Goal: Transaction & Acquisition: Purchase product/service

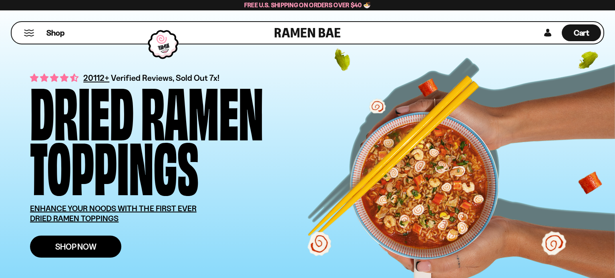
click at [81, 243] on span "Shop Now" at bounding box center [75, 247] width 41 height 8
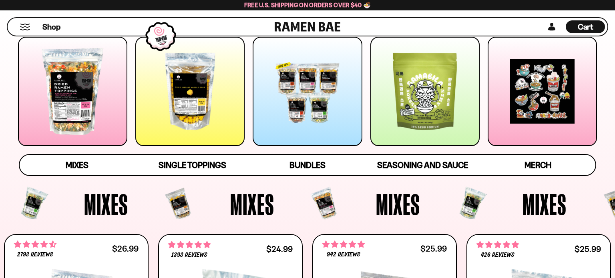
click at [131, 96] on link at bounding box center [189, 93] width 117 height 113
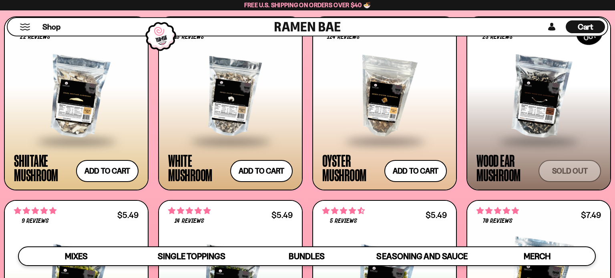
scroll to position [1129, 0]
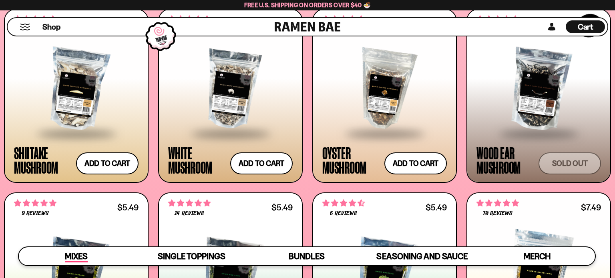
click at [81, 250] on div "Mixes" at bounding box center [76, 256] width 23 height 12
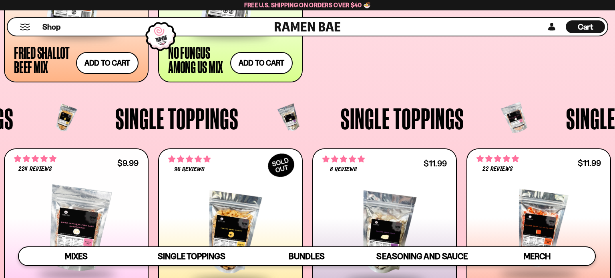
scroll to position [622, 0]
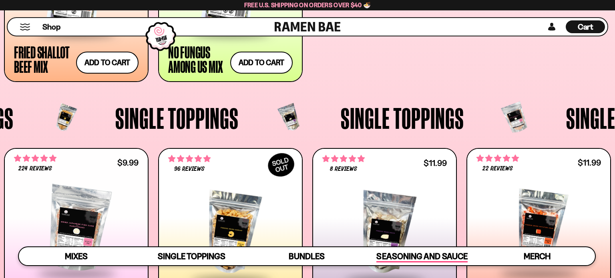
click at [410, 263] on link "Seasoning and Sauce" at bounding box center [421, 256] width 115 height 18
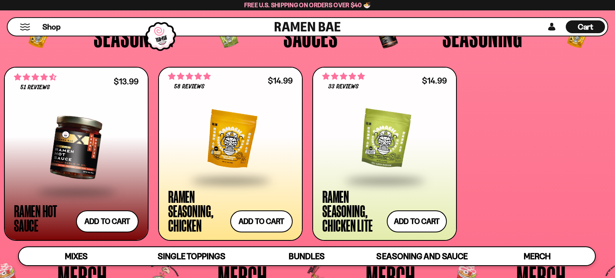
scroll to position [1917, 0]
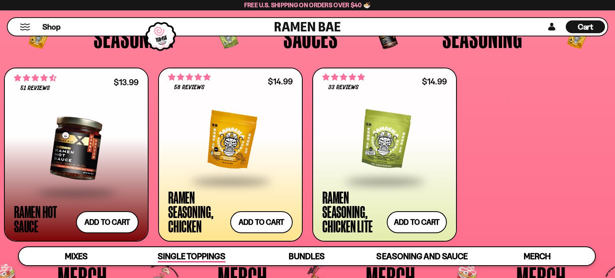
click at [169, 259] on span "Single Toppings" at bounding box center [192, 256] width 68 height 11
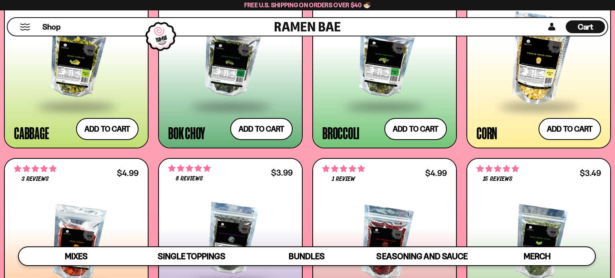
scroll to position [0, 0]
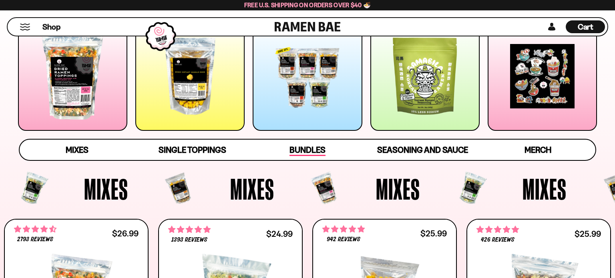
click at [291, 149] on span "Bundles" at bounding box center [307, 150] width 36 height 11
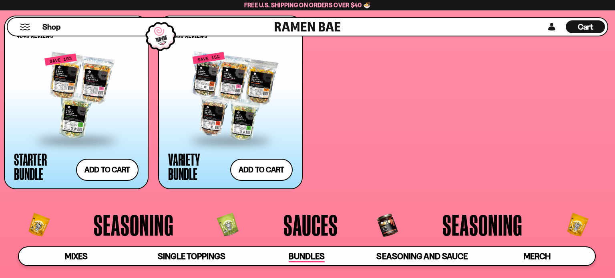
scroll to position [1737, 0]
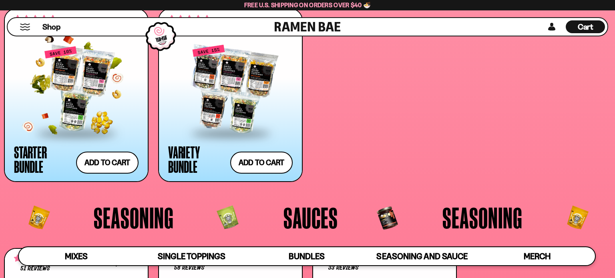
click at [102, 88] on div at bounding box center [76, 89] width 124 height 86
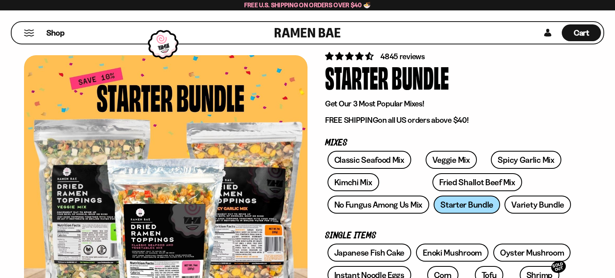
scroll to position [22, 0]
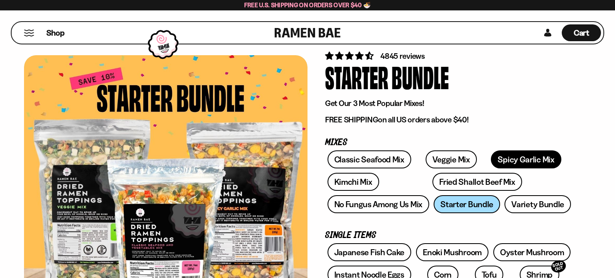
click at [495, 151] on link "Spicy Garlic Mix" at bounding box center [526, 160] width 70 height 18
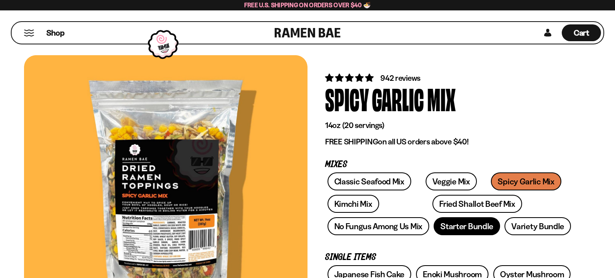
click at [447, 225] on link "Starter Bundle" at bounding box center [467, 226] width 66 height 18
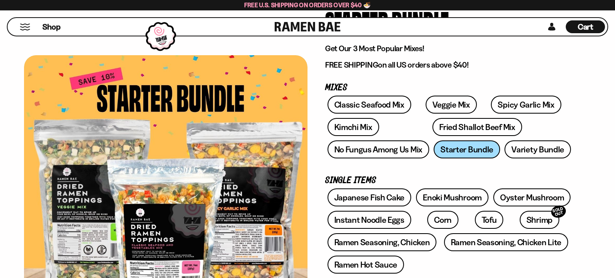
scroll to position [78, 0]
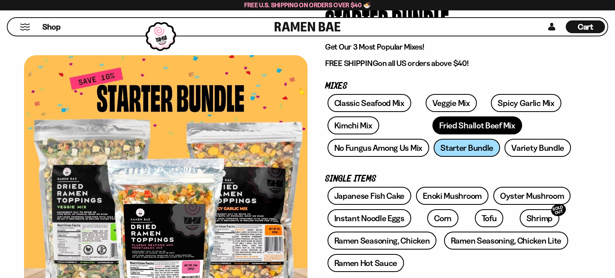
click at [432, 129] on link "Fried Shallot Beef Mix" at bounding box center [476, 125] width 89 height 18
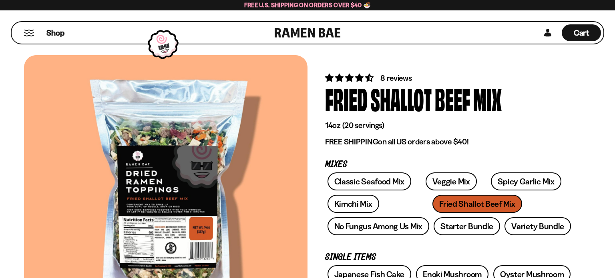
click at [225, 219] on div at bounding box center [165, 191] width 283 height 273
click at [389, 181] on link "Classic Seafood Mix" at bounding box center [369, 182] width 84 height 18
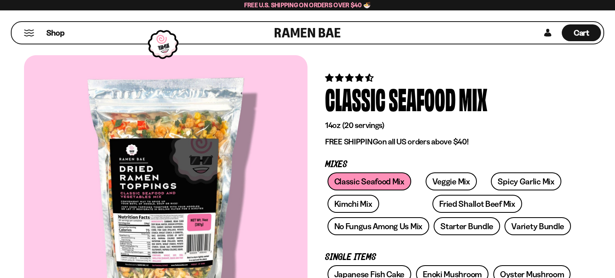
click at [165, 223] on div at bounding box center [165, 191] width 283 height 273
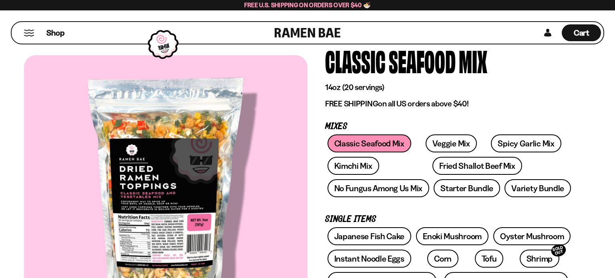
scroll to position [40, 0]
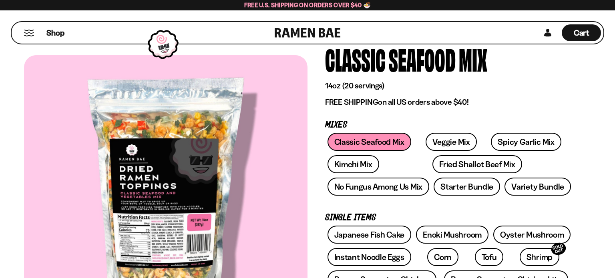
click at [183, 237] on div at bounding box center [165, 191] width 283 height 273
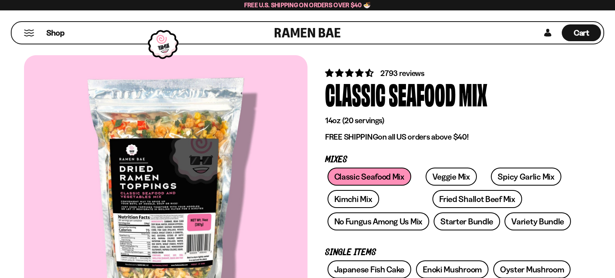
scroll to position [4, 0]
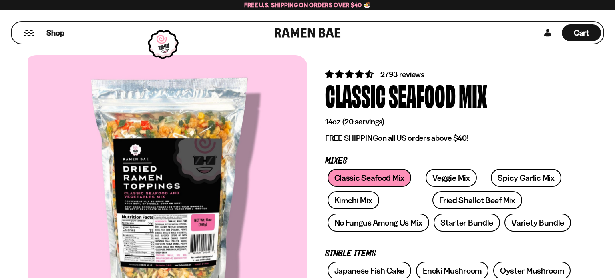
click at [190, 229] on div at bounding box center [169, 191] width 283 height 273
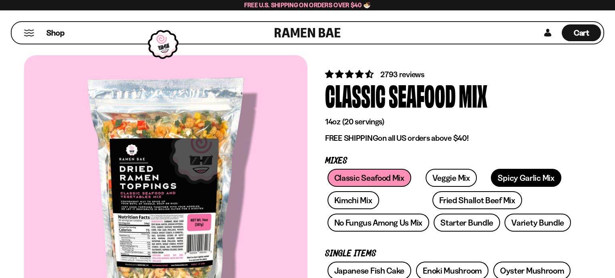
click at [492, 177] on link "Spicy Garlic Mix" at bounding box center [526, 178] width 70 height 18
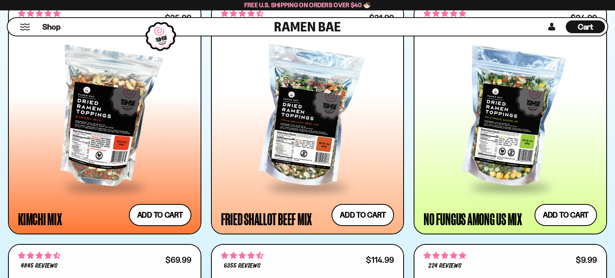
scroll to position [726, 0]
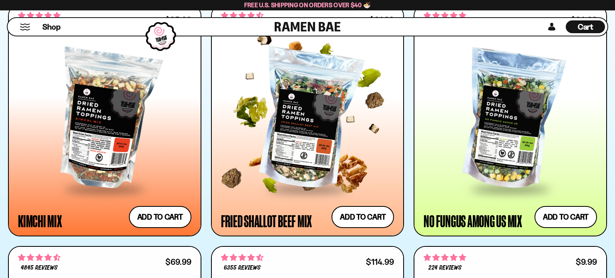
click at [285, 107] on div at bounding box center [307, 120] width 173 height 137
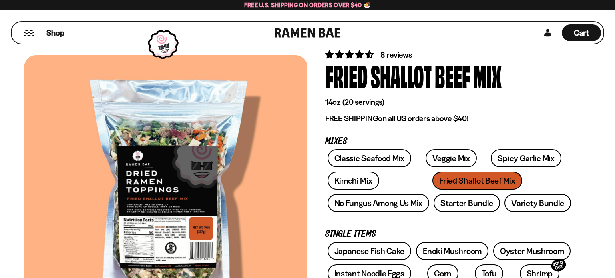
scroll to position [23, 0]
click at [177, 251] on div at bounding box center [165, 191] width 283 height 273
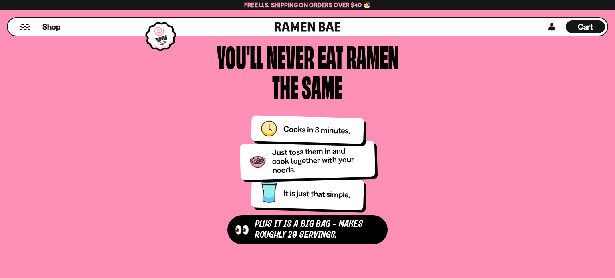
scroll to position [0, 0]
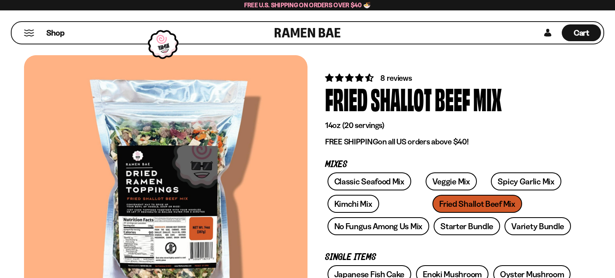
click at [390, 78] on span "8 reviews" at bounding box center [395, 78] width 31 height 10
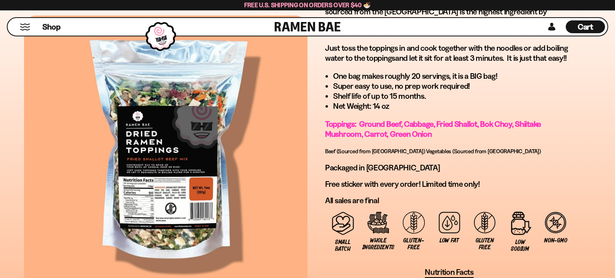
scroll to position [498, 0]
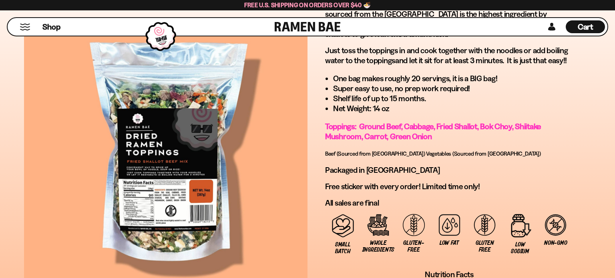
click at [171, 189] on div at bounding box center [165, 154] width 283 height 273
click at [196, 160] on div at bounding box center [165, 154] width 283 height 273
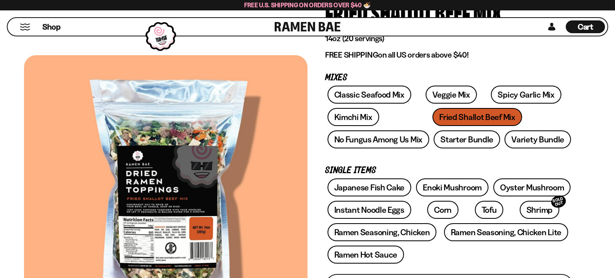
scroll to position [0, 0]
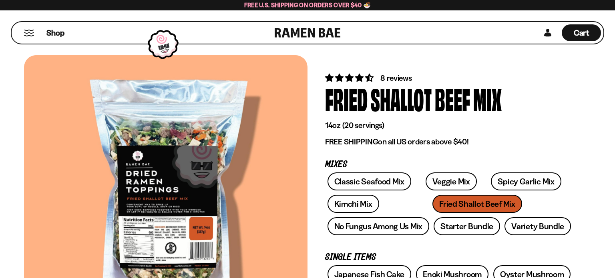
click at [26, 35] on button "Mobile Menu Trigger" at bounding box center [29, 33] width 11 height 7
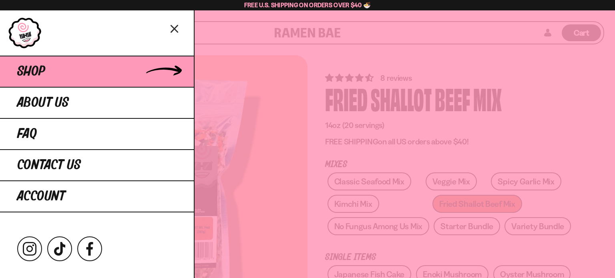
click at [42, 62] on link "Shop" at bounding box center [97, 71] width 194 height 31
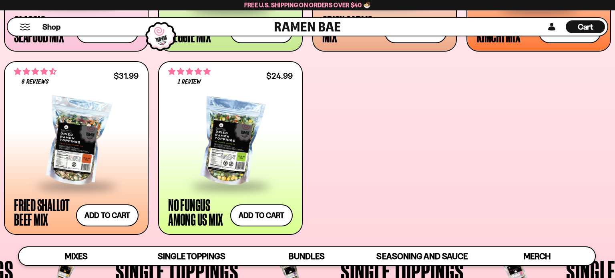
scroll to position [471, 0]
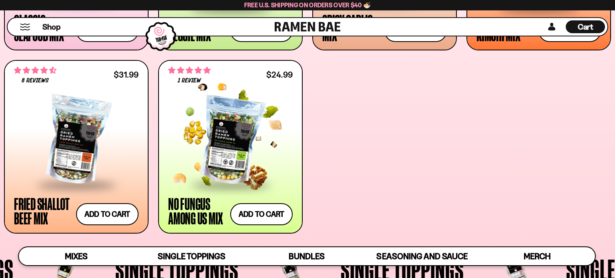
click at [222, 139] on div at bounding box center [230, 141] width 124 height 86
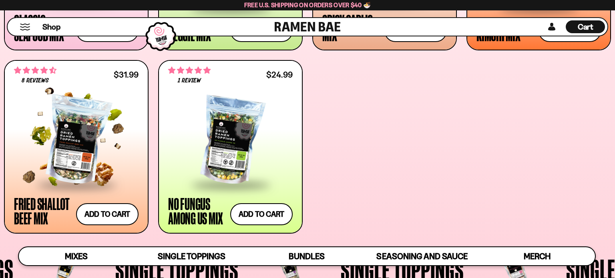
click at [63, 102] on div at bounding box center [76, 141] width 124 height 86
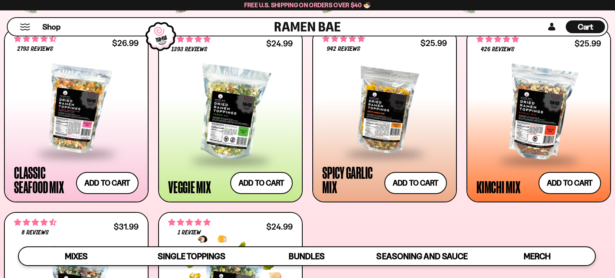
scroll to position [318, 0]
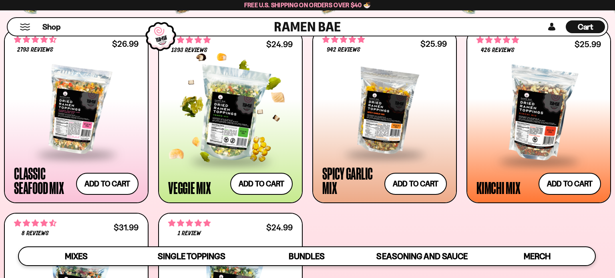
click at [232, 107] on div at bounding box center [230, 114] width 124 height 92
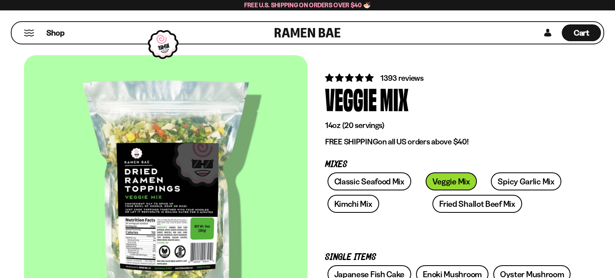
click at [201, 211] on div at bounding box center [165, 191] width 283 height 273
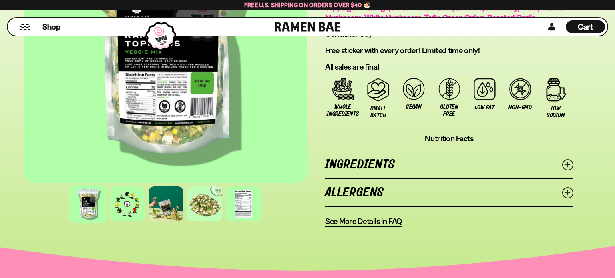
scroll to position [597, 0]
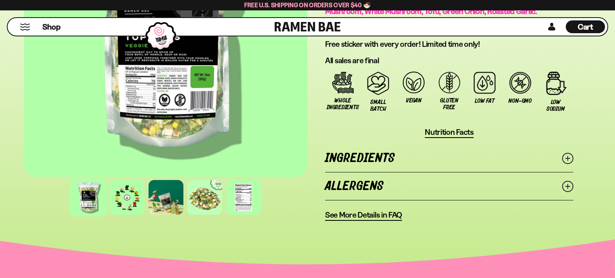
click at [484, 158] on link "Ingredients" at bounding box center [449, 159] width 248 height 28
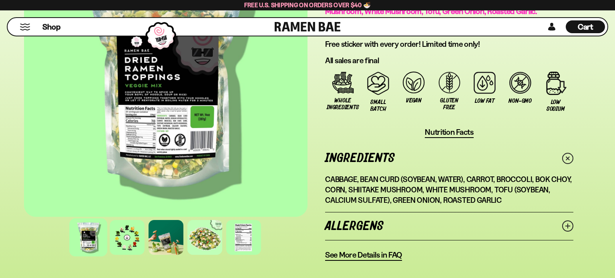
click at [479, 233] on link "Allergens" at bounding box center [449, 227] width 248 height 28
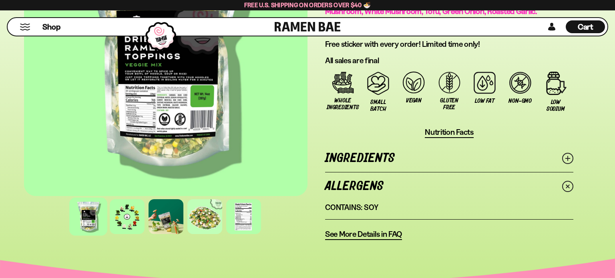
click at [490, 154] on link "Ingredients" at bounding box center [449, 159] width 248 height 28
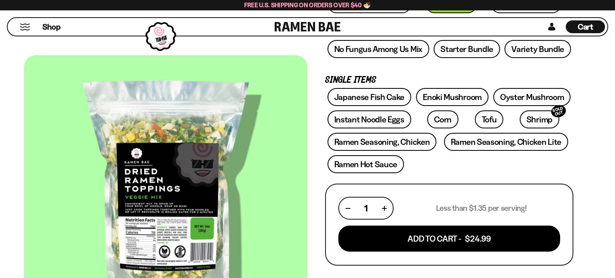
scroll to position [165, 0]
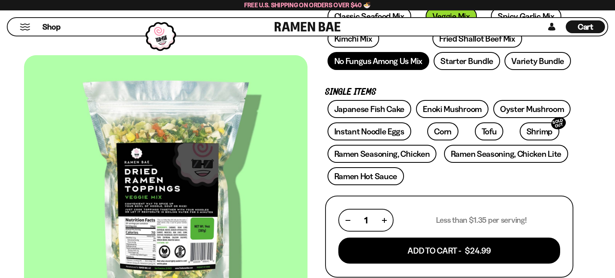
click at [338, 57] on link "No Fungus Among Us Mix" at bounding box center [378, 61] width 102 height 18
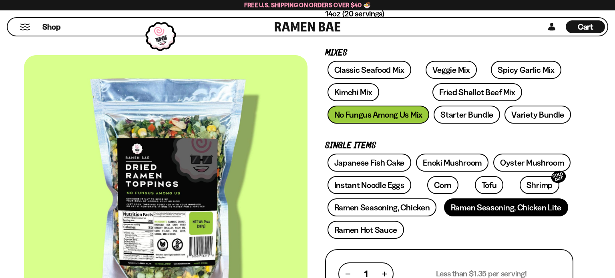
scroll to position [111, 0]
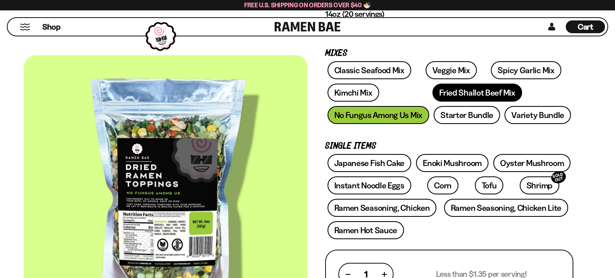
click at [432, 93] on link "Fried Shallot Beef Mix" at bounding box center [476, 93] width 89 height 18
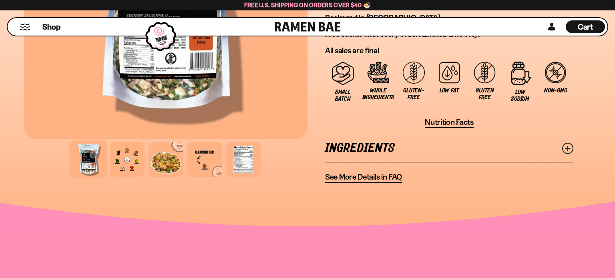
scroll to position [660, 0]
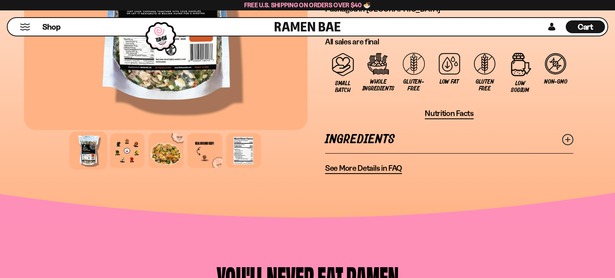
click at [359, 147] on link "Ingredients" at bounding box center [449, 140] width 248 height 28
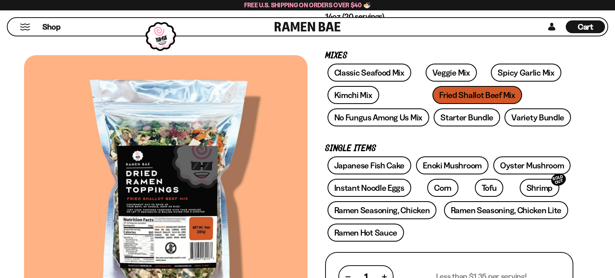
scroll to position [108, 0]
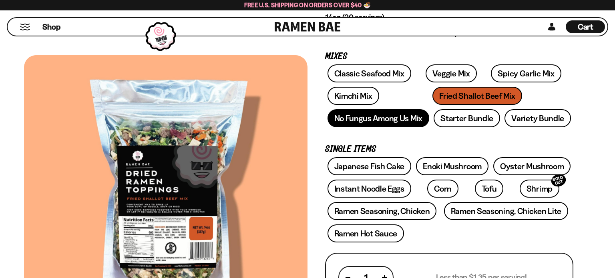
click at [387, 113] on link "No Fungus Among Us Mix" at bounding box center [378, 118] width 102 height 18
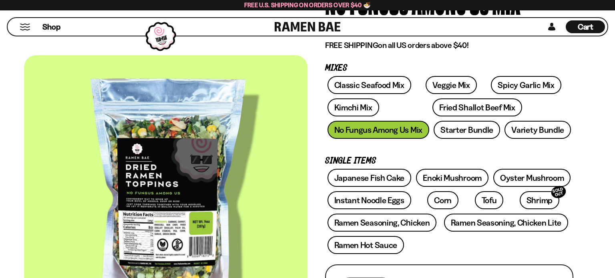
scroll to position [93, 0]
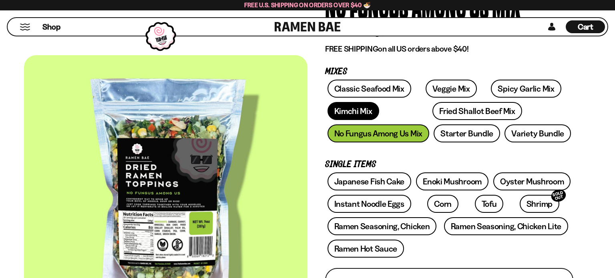
click at [370, 116] on link "Kimchi Mix" at bounding box center [353, 111] width 52 height 18
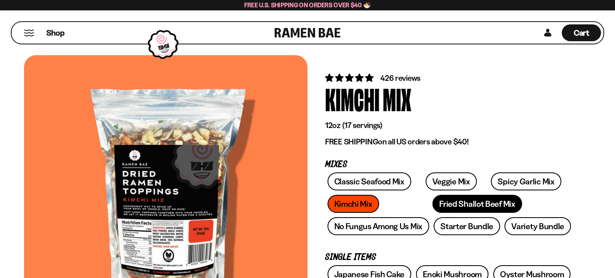
click at [438, 207] on link "Fried Shallot Beef Mix" at bounding box center [476, 204] width 89 height 18
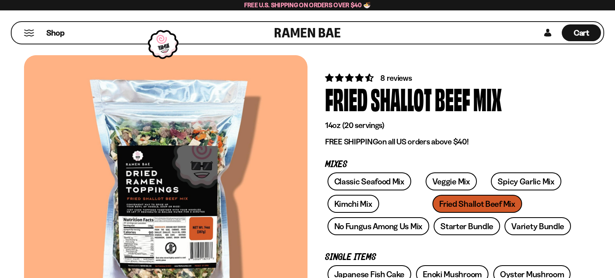
click at [390, 84] on div "Shallot" at bounding box center [401, 99] width 61 height 30
click at [392, 78] on span "8 reviews" at bounding box center [395, 78] width 31 height 10
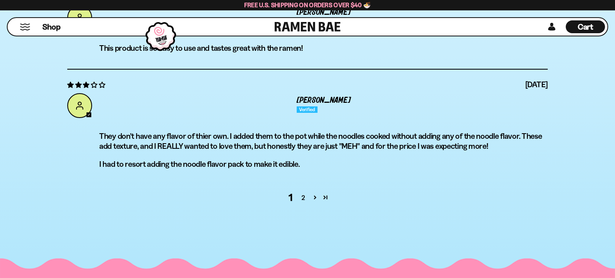
scroll to position [2991, 0]
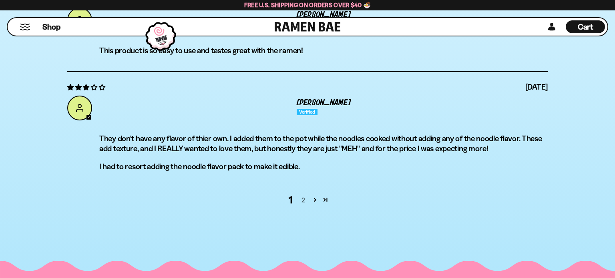
click at [305, 199] on link "2" at bounding box center [303, 200] width 13 height 10
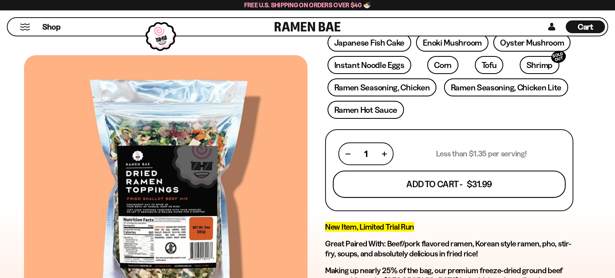
scroll to position [232, 0]
click at [430, 189] on button "Add To Cart - $31.99" at bounding box center [449, 184] width 233 height 27
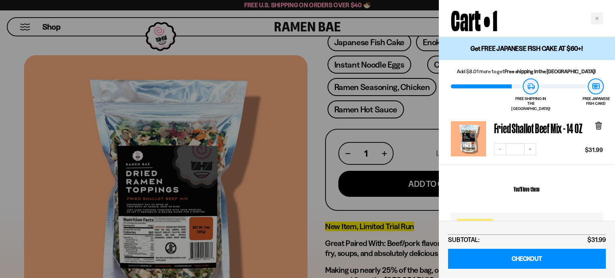
click at [385, 227] on div at bounding box center [307, 139] width 615 height 278
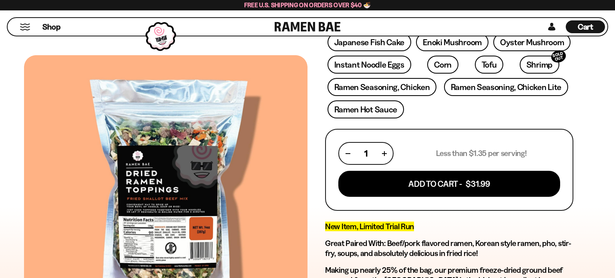
scroll to position [0, 0]
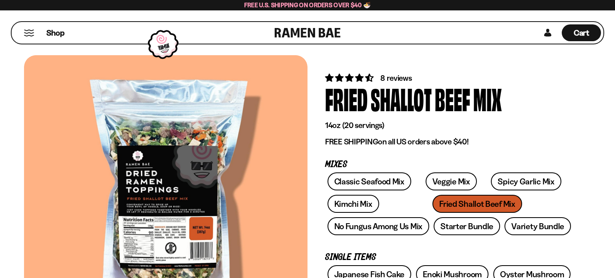
click at [26, 28] on div "Shop" at bounding box center [144, 33] width 261 height 22
click at [29, 33] on button "Mobile Menu Trigger" at bounding box center [29, 33] width 11 height 7
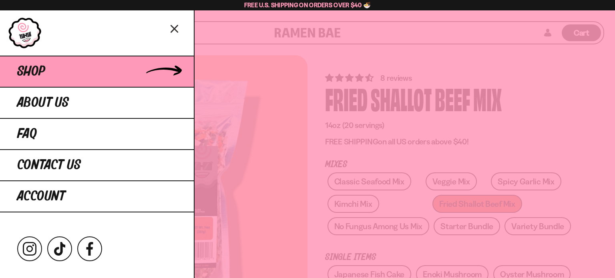
click at [37, 66] on span "Shop" at bounding box center [31, 71] width 28 height 14
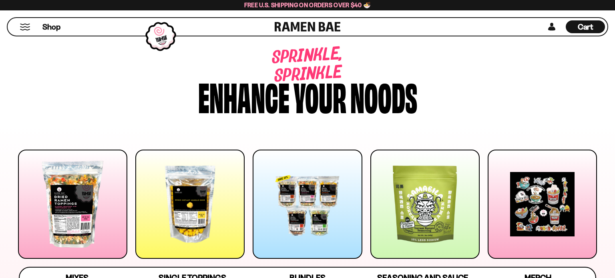
click at [174, 273] on span "Single Toppings" at bounding box center [193, 278] width 68 height 11
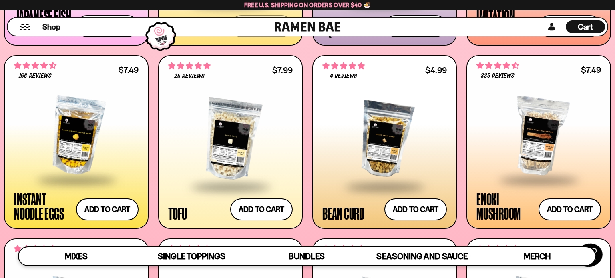
scroll to position [927, 0]
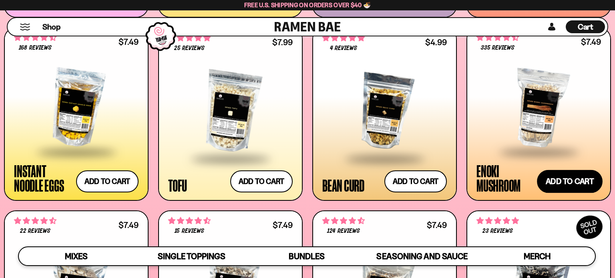
click at [580, 178] on button "Add to cart Add — Regular price $7.49 Regular price Sale price $7.49 Unit price…" at bounding box center [570, 181] width 66 height 23
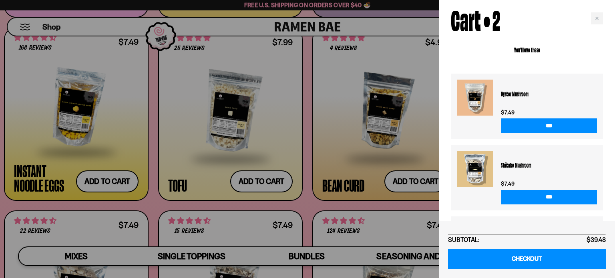
scroll to position [251, 0]
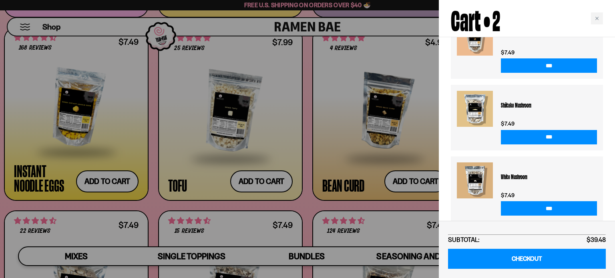
click at [390, 211] on div at bounding box center [307, 139] width 615 height 278
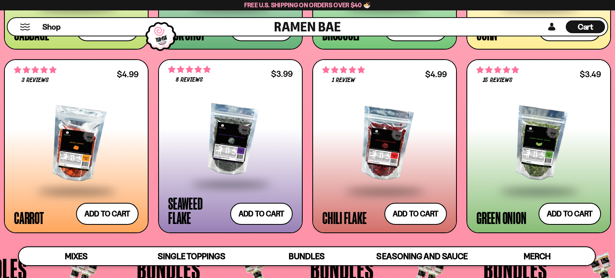
scroll to position [1445, 0]
click at [590, 23] on span "Cart" at bounding box center [586, 27] width 16 height 10
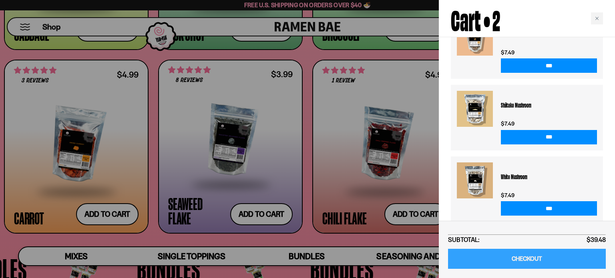
click at [517, 252] on link "CHECKOUT" at bounding box center [527, 259] width 158 height 20
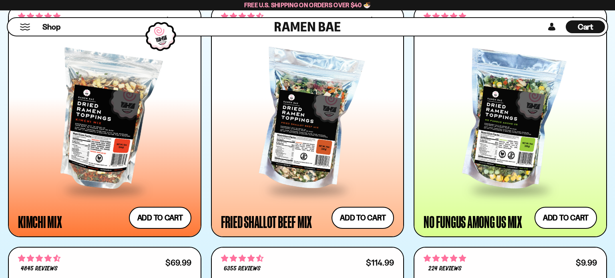
scroll to position [726, 0]
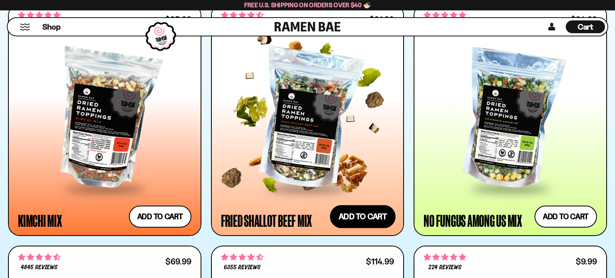
click at [372, 213] on button "Add to cart Add — Regular price $31.99 Regular price Sale price $31.99 Unit pri…" at bounding box center [363, 216] width 66 height 23
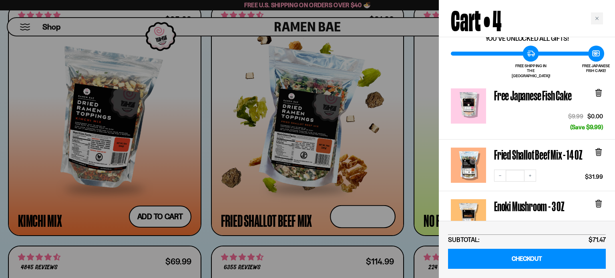
scroll to position [34, 0]
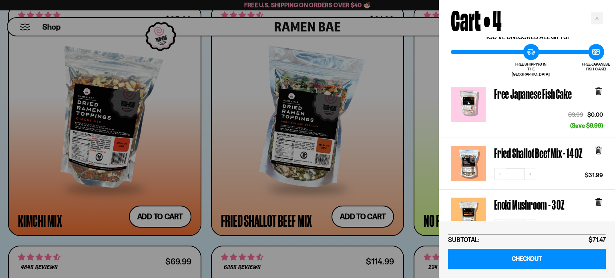
click at [596, 89] on icon at bounding box center [598, 92] width 5 height 6
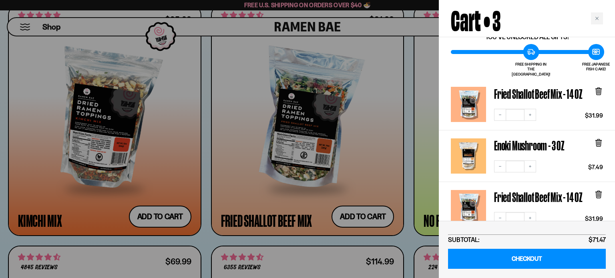
click at [600, 89] on icon at bounding box center [598, 92] width 5 height 6
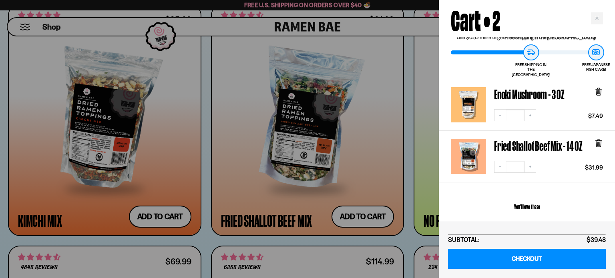
click at [408, 199] on div at bounding box center [307, 139] width 615 height 278
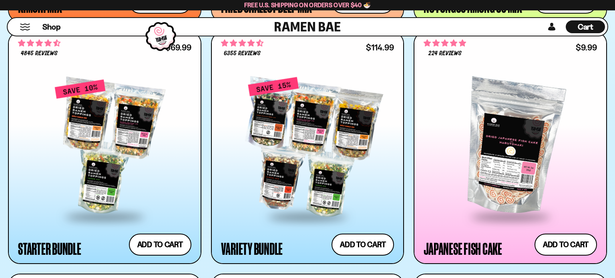
scroll to position [942, 0]
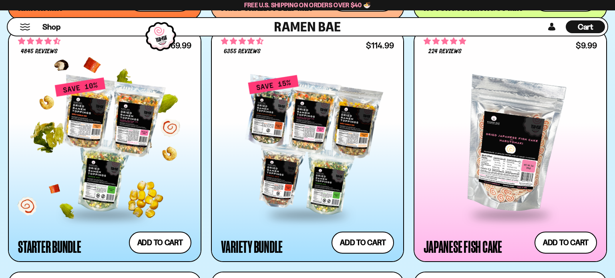
click at [120, 186] on div at bounding box center [104, 145] width 173 height 137
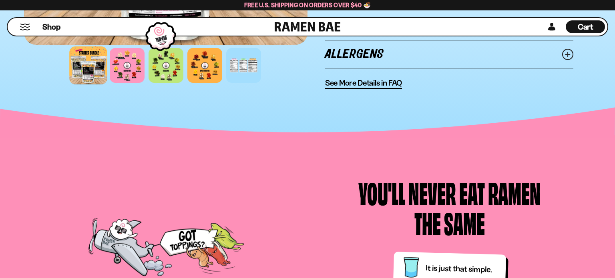
scroll to position [601, 0]
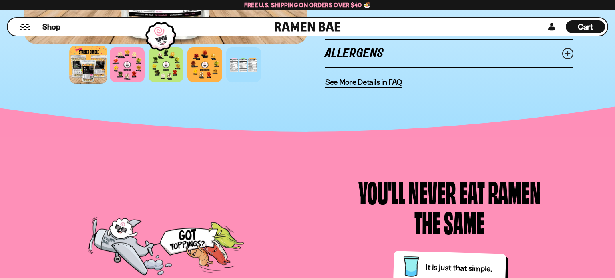
click at [367, 80] on span "See More Details in FAQ" at bounding box center [363, 82] width 77 height 10
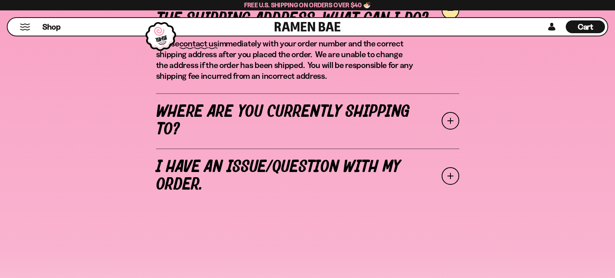
scroll to position [348, 0]
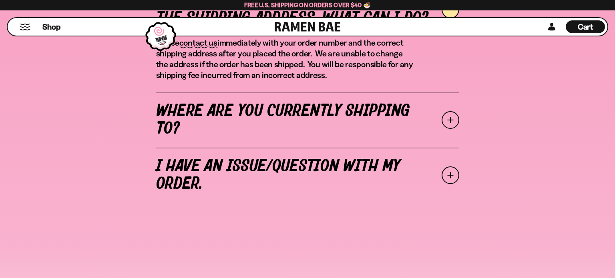
click at [345, 129] on link "Where are you currently shipping to?" at bounding box center [307, 119] width 303 height 55
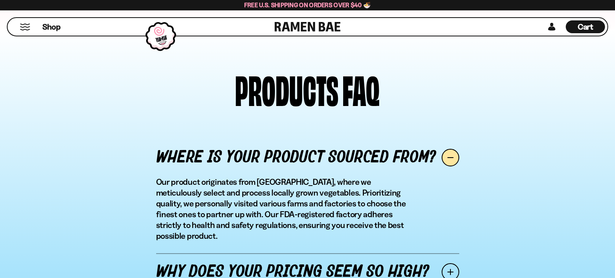
scroll to position [1248, 0]
click at [230, 253] on link "Why does your pricing seem so high?" at bounding box center [307, 272] width 303 height 38
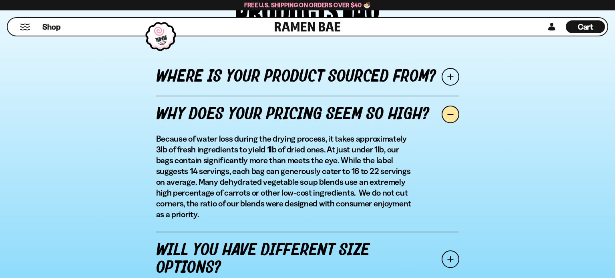
scroll to position [1329, 0]
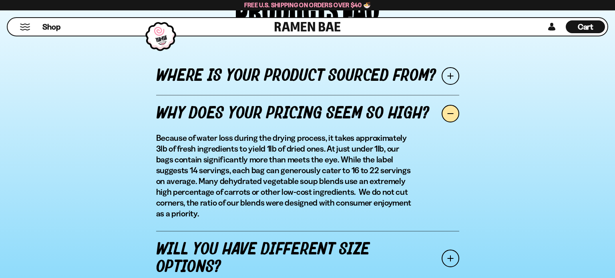
click at [264, 231] on link "Will you have different size options?" at bounding box center [307, 258] width 303 height 55
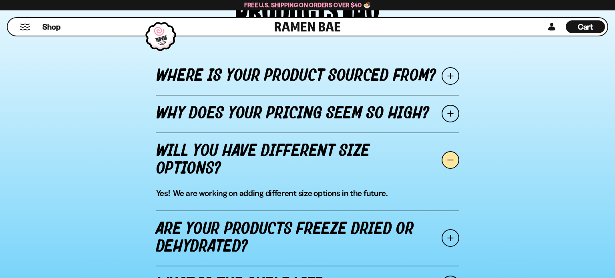
click at [264, 211] on link "Are your products freeze dried or dehydrated?" at bounding box center [307, 238] width 303 height 55
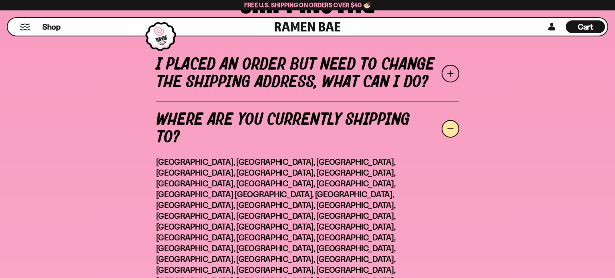
scroll to position [0, 0]
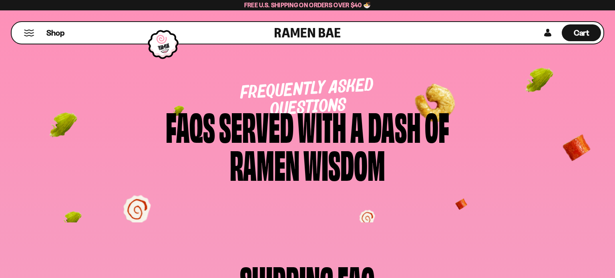
click at [27, 32] on button "Mobile Menu Trigger" at bounding box center [29, 33] width 11 height 7
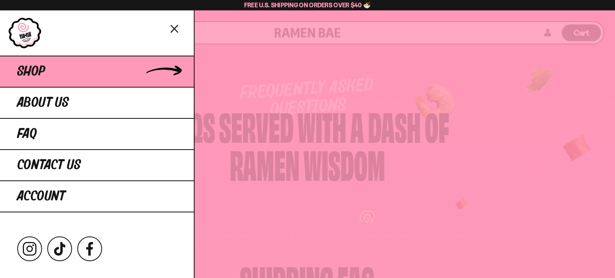
click at [38, 65] on span "Shop" at bounding box center [31, 71] width 28 height 14
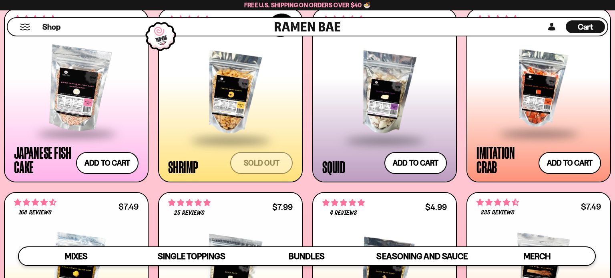
click at [203, 122] on div at bounding box center [230, 93] width 124 height 92
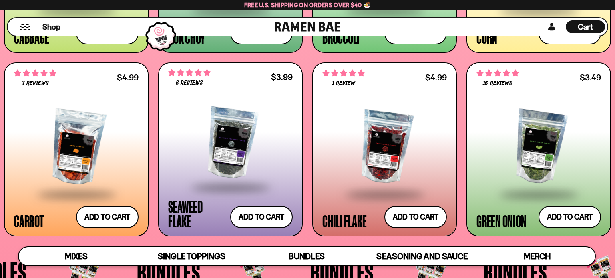
scroll to position [1444, 0]
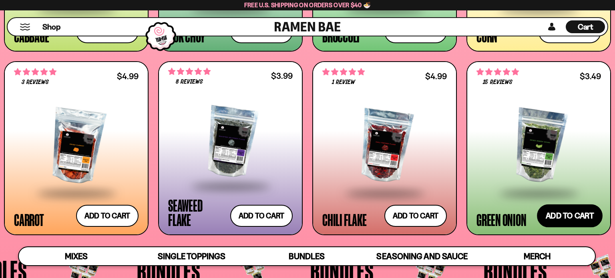
click at [568, 212] on button "Add to cart Add — Regular price $3.49 Regular price Sale price $3.49 Unit price…" at bounding box center [570, 215] width 66 height 23
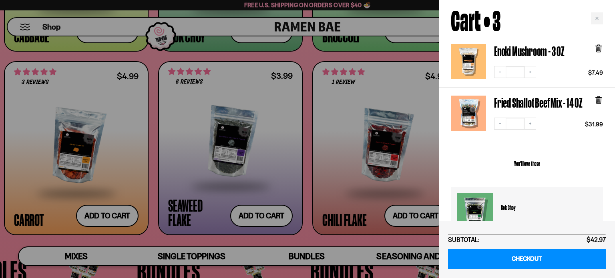
scroll to position [130, 0]
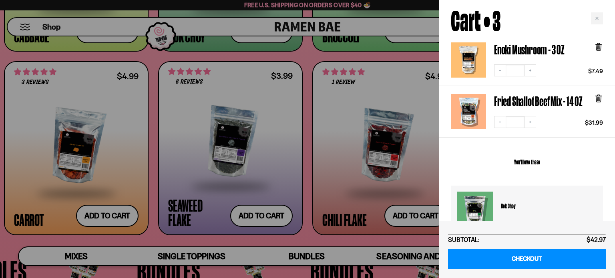
click at [392, 189] on div at bounding box center [307, 139] width 615 height 278
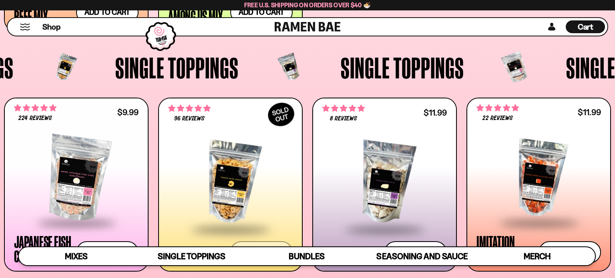
scroll to position [661, 0]
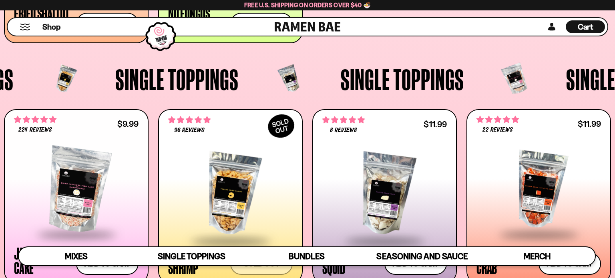
click at [578, 22] on span "Cart" at bounding box center [586, 27] width 16 height 10
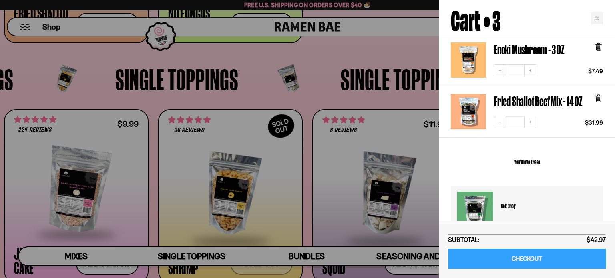
click at [560, 265] on link "CHECKOUT" at bounding box center [527, 259] width 158 height 20
